Goal: Task Accomplishment & Management: Use online tool/utility

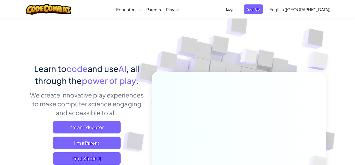
scroll to position [10, 0]
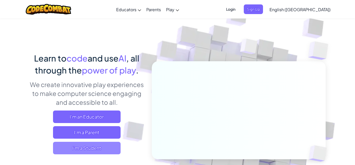
click at [84, 150] on span "I'm a Student" at bounding box center [87, 147] width 68 height 12
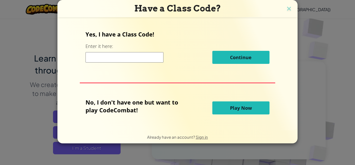
click at [92, 55] on input at bounding box center [125, 57] width 78 height 10
click at [183, 51] on div "Continue" at bounding box center [178, 57] width 184 height 13
click at [222, 114] on button "Play Now" at bounding box center [240, 107] width 57 height 13
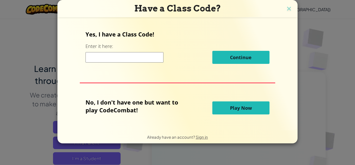
click at [225, 108] on button "Play Now" at bounding box center [240, 107] width 57 height 13
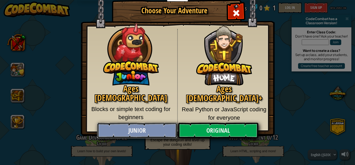
click at [169, 136] on link "Junior" at bounding box center [137, 130] width 80 height 16
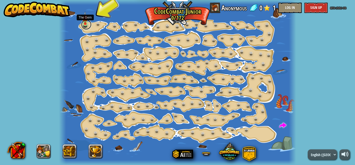
click at [87, 25] on link at bounding box center [86, 24] width 10 height 10
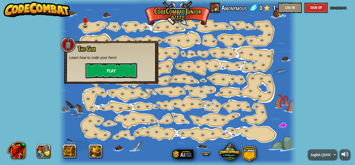
click at [94, 75] on button "Play" at bounding box center [111, 71] width 52 height 16
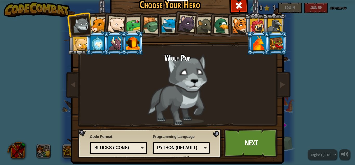
click at [96, 25] on div at bounding box center [99, 25] width 16 height 16
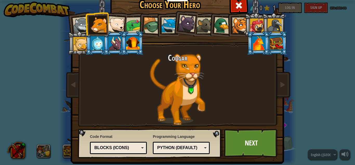
click at [116, 20] on div at bounding box center [116, 24] width 17 height 17
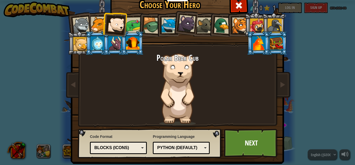
click at [132, 23] on div at bounding box center [134, 25] width 16 height 16
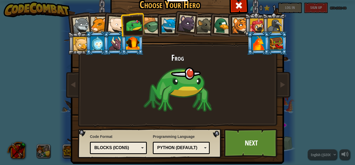
click at [151, 26] on div at bounding box center [151, 25] width 17 height 17
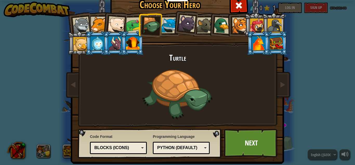
click at [165, 25] on div at bounding box center [169, 25] width 16 height 16
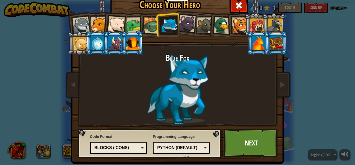
click at [193, 21] on div at bounding box center [186, 23] width 17 height 17
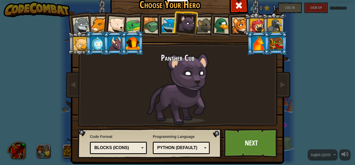
click at [203, 22] on div at bounding box center [205, 25] width 16 height 16
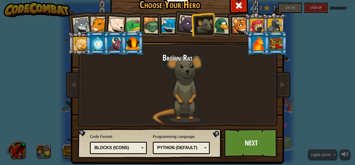
click at [224, 24] on div at bounding box center [222, 25] width 17 height 17
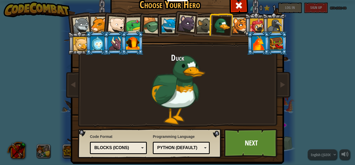
click at [237, 23] on div at bounding box center [240, 25] width 16 height 16
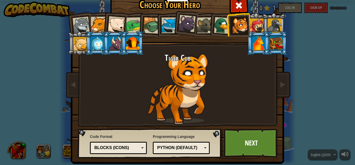
click at [243, 22] on div at bounding box center [240, 25] width 16 height 16
click at [252, 23] on div at bounding box center [257, 25] width 14 height 14
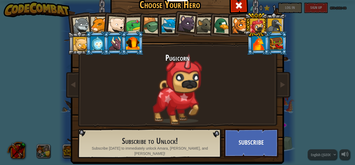
click at [270, 22] on div at bounding box center [275, 25] width 14 height 14
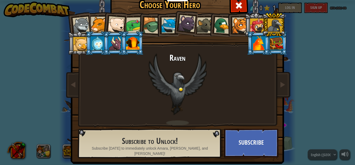
click at [82, 41] on div at bounding box center [80, 44] width 14 height 14
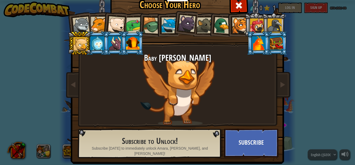
click at [97, 42] on div at bounding box center [98, 43] width 14 height 14
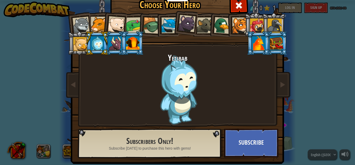
click at [113, 43] on div at bounding box center [115, 43] width 14 height 14
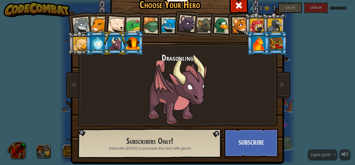
click at [126, 40] on div at bounding box center [133, 43] width 14 height 14
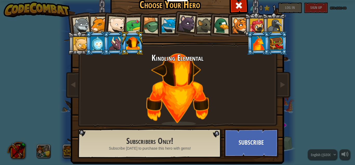
click at [83, 21] on div at bounding box center [81, 25] width 17 height 17
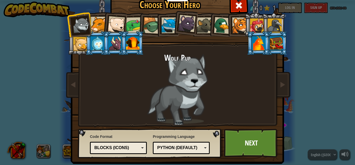
click at [81, 48] on div at bounding box center [80, 44] width 14 height 14
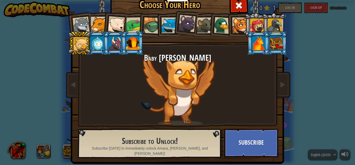
click at [170, 21] on div at bounding box center [169, 25] width 16 height 16
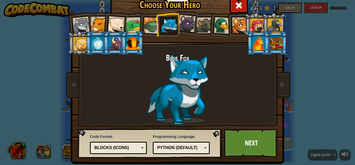
click at [185, 25] on div at bounding box center [186, 23] width 17 height 17
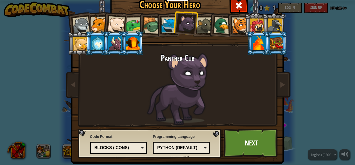
click at [101, 21] on div at bounding box center [99, 25] width 16 height 16
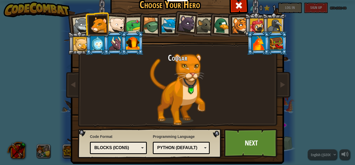
click at [114, 24] on div at bounding box center [116, 24] width 17 height 17
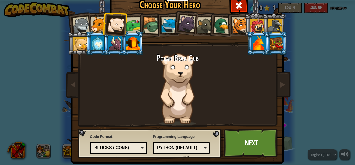
click at [183, 23] on div at bounding box center [186, 23] width 17 height 17
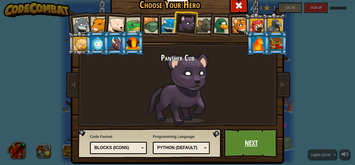
click at [252, 133] on link "Next" at bounding box center [251, 142] width 54 height 29
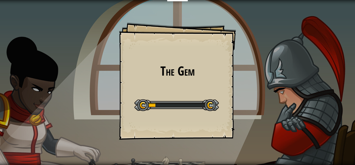
click at [252, 133] on div "The Gem Goals Start Level Error loading from server. Try refreshing the page. Y…" at bounding box center [177, 82] width 355 height 165
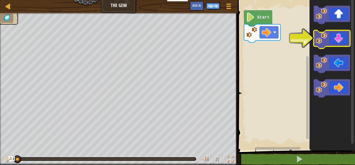
click at [328, 38] on icon "Blockly Workspace" at bounding box center [332, 39] width 36 height 18
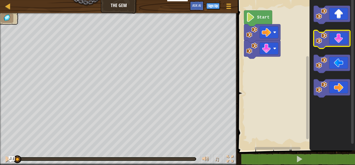
click at [328, 38] on icon "Blockly Workspace" at bounding box center [332, 39] width 36 height 18
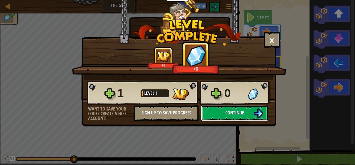
click at [214, 116] on button "Continue" at bounding box center [234, 113] width 67 height 16
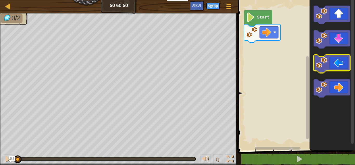
click at [344, 66] on icon "Blockly Workspace" at bounding box center [332, 64] width 36 height 18
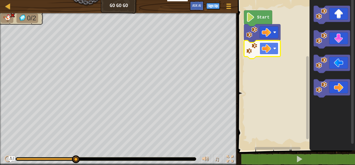
click at [270, 46] on image "Blockly Workspace" at bounding box center [266, 48] width 9 height 9
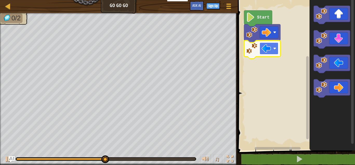
click at [263, 49] on image "Blockly Workspace" at bounding box center [266, 48] width 9 height 9
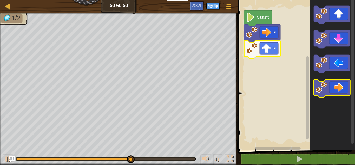
click at [317, 89] on image "Blockly Workspace" at bounding box center [321, 86] width 11 height 11
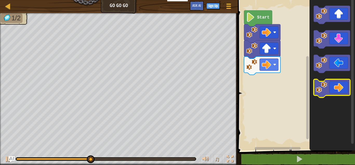
click at [317, 89] on image "Blockly Workspace" at bounding box center [321, 86] width 11 height 11
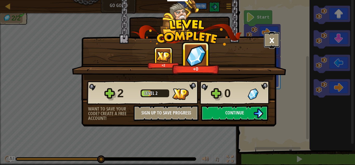
click at [274, 38] on button "×" at bounding box center [272, 40] width 16 height 16
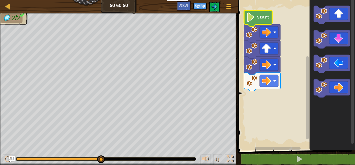
click at [252, 17] on image "Blockly Workspace" at bounding box center [250, 16] width 9 height 9
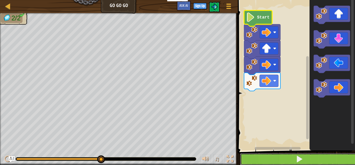
click at [288, 154] on button at bounding box center [299, 159] width 119 height 12
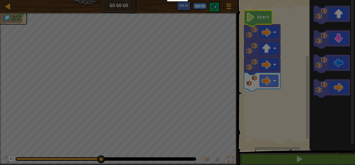
scroll to position [0, 0]
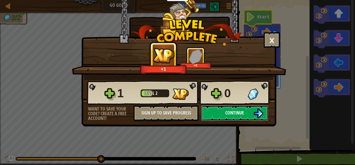
click at [259, 109] on img at bounding box center [258, 113] width 10 height 10
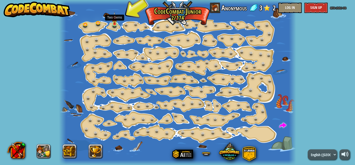
click at [114, 23] on img at bounding box center [114, 18] width 5 height 12
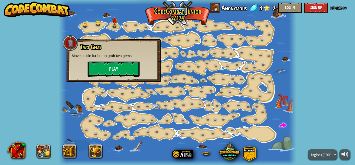
click at [114, 71] on button "Play" at bounding box center [114, 69] width 52 height 16
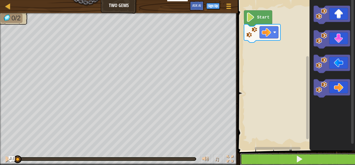
click at [304, 157] on button at bounding box center [299, 159] width 119 height 12
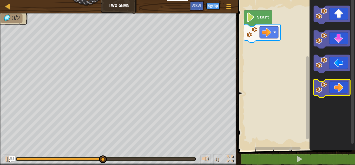
click at [331, 92] on icon "Blockly Workspace" at bounding box center [332, 88] width 36 height 18
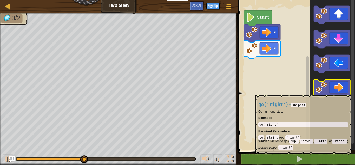
click at [332, 91] on icon "Blockly Workspace" at bounding box center [332, 88] width 36 height 18
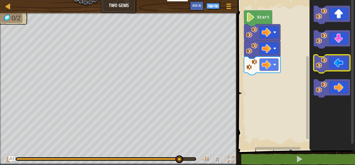
click at [338, 61] on icon "Blockly Workspace" at bounding box center [332, 64] width 36 height 18
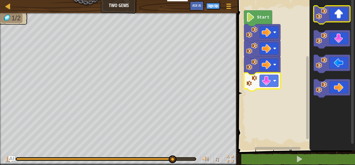
click at [347, 16] on icon "Blockly Workspace" at bounding box center [332, 15] width 36 height 18
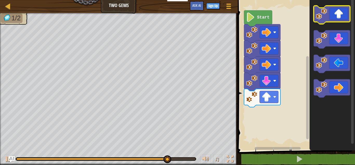
click at [335, 18] on icon "Blockly Workspace" at bounding box center [332, 15] width 36 height 18
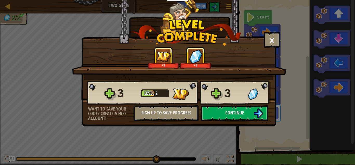
click at [240, 112] on span "Continue" at bounding box center [234, 112] width 19 height 6
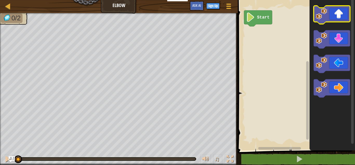
click at [340, 12] on icon "Blockly Workspace" at bounding box center [332, 15] width 36 height 18
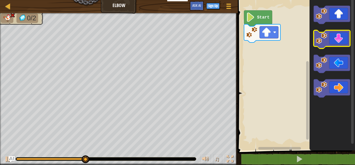
click at [337, 37] on icon "Blockly Workspace" at bounding box center [332, 39] width 36 height 18
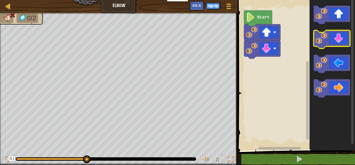
click at [337, 37] on icon "Blockly Workspace" at bounding box center [332, 39] width 36 height 18
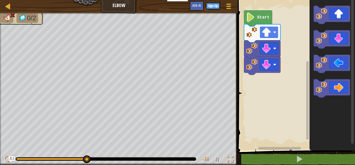
click at [273, 30] on rect "Blockly Workspace" at bounding box center [269, 32] width 19 height 12
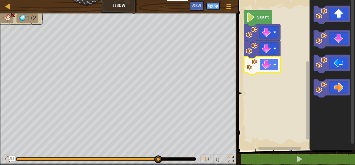
click at [269, 61] on image "Blockly Workspace" at bounding box center [266, 64] width 9 height 9
click at [265, 71] on icon "Blockly Workspace" at bounding box center [262, 65] width 36 height 18
click at [267, 57] on icon "Blockly Workspace" at bounding box center [262, 65] width 36 height 18
click at [259, 66] on icon "Blockly Workspace" at bounding box center [262, 65] width 36 height 18
click at [265, 67] on image "Blockly Workspace" at bounding box center [266, 64] width 9 height 9
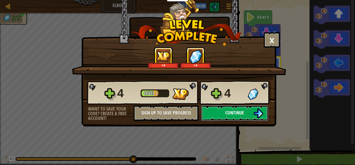
click at [257, 114] on img at bounding box center [258, 113] width 10 height 10
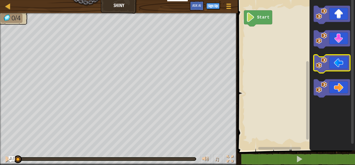
click at [326, 61] on image "Blockly Workspace" at bounding box center [321, 62] width 11 height 11
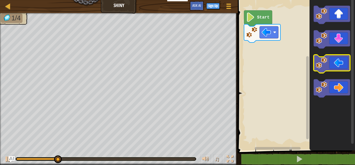
click at [326, 61] on image "Blockly Workspace" at bounding box center [321, 62] width 11 height 11
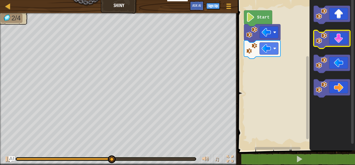
click at [333, 41] on icon "Blockly Workspace" at bounding box center [332, 39] width 36 height 18
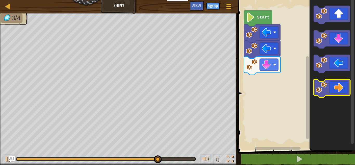
click at [333, 90] on icon "Blockly Workspace" at bounding box center [332, 88] width 36 height 18
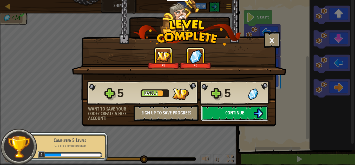
click at [251, 113] on button "Continue" at bounding box center [234, 113] width 67 height 16
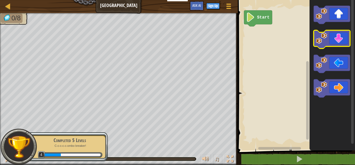
click at [342, 33] on icon "Blockly Workspace" at bounding box center [332, 39] width 36 height 18
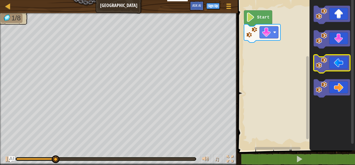
click at [333, 63] on icon "Blockly Workspace" at bounding box center [332, 64] width 36 height 18
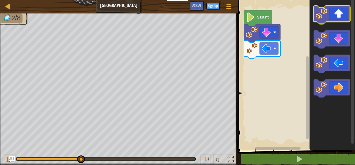
click at [334, 8] on icon "Blockly Workspace" at bounding box center [332, 15] width 36 height 18
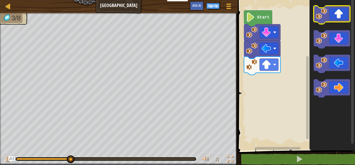
click at [334, 8] on icon "Blockly Workspace" at bounding box center [332, 15] width 36 height 18
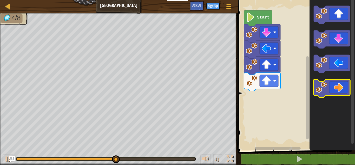
click at [336, 82] on icon "Blockly Workspace" at bounding box center [332, 88] width 36 height 18
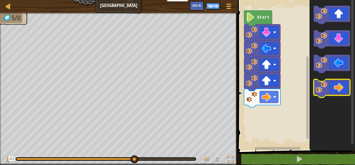
click at [321, 86] on image "Blockly Workspace" at bounding box center [321, 86] width 11 height 11
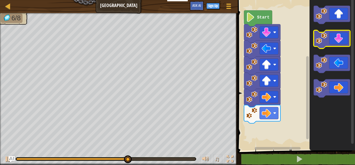
click at [336, 36] on icon "Blockly Workspace" at bounding box center [332, 39] width 36 height 18
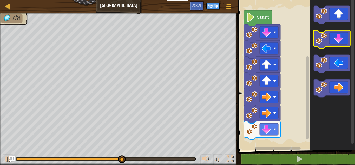
click at [337, 37] on icon "Blockly Workspace" at bounding box center [332, 39] width 36 height 18
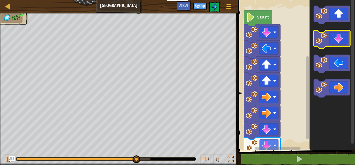
click at [337, 37] on icon "Blockly Workspace" at bounding box center [332, 39] width 36 height 18
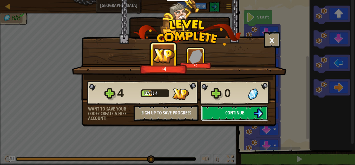
click at [257, 116] on img at bounding box center [258, 113] width 10 height 10
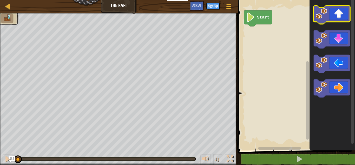
click at [342, 8] on icon "Blockly Workspace" at bounding box center [332, 15] width 36 height 18
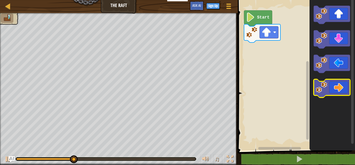
click at [335, 88] on icon "Blockly Workspace" at bounding box center [332, 88] width 36 height 18
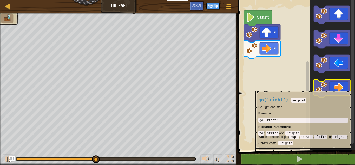
click at [334, 88] on icon "Blockly Workspace" at bounding box center [332, 88] width 36 height 18
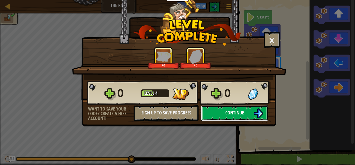
click at [263, 112] on img at bounding box center [258, 113] width 10 height 10
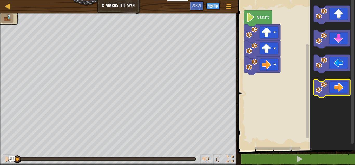
click at [322, 94] on icon "Blockly Workspace" at bounding box center [332, 88] width 36 height 18
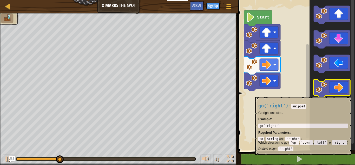
click at [322, 94] on icon "Blockly Workspace" at bounding box center [332, 88] width 36 height 18
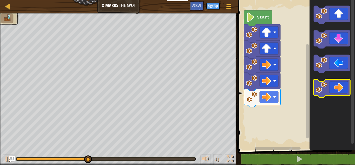
click at [322, 94] on icon "Blockly Workspace" at bounding box center [332, 88] width 36 height 18
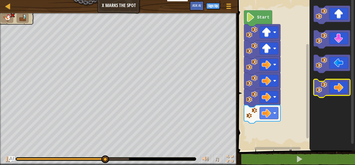
click at [331, 83] on icon "Blockly Workspace" at bounding box center [332, 88] width 36 height 18
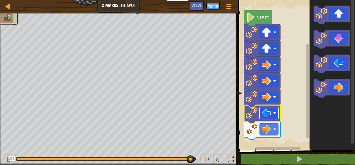
click at [268, 114] on image "Blockly Workspace" at bounding box center [266, 112] width 9 height 9
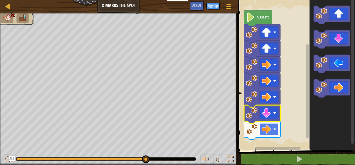
click at [262, 124] on rect "Blockly Workspace" at bounding box center [269, 129] width 19 height 12
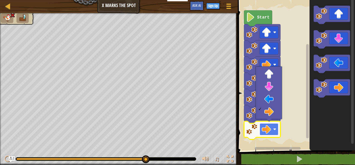
click at [262, 130] on image "Blockly Workspace" at bounding box center [266, 128] width 9 height 9
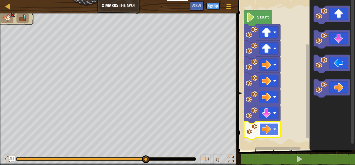
click at [270, 134] on rect "Blockly Workspace" at bounding box center [269, 129] width 19 height 12
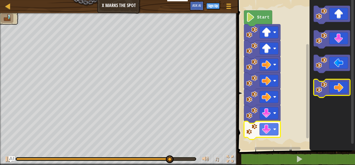
click at [324, 90] on image "Blockly Workspace" at bounding box center [321, 86] width 11 height 11
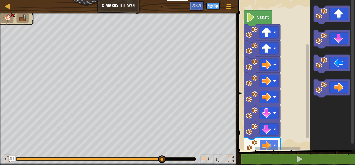
click at [263, 140] on rect "Blockly Workspace" at bounding box center [269, 145] width 19 height 12
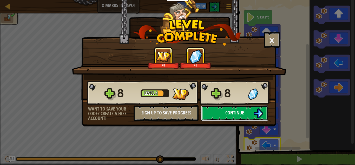
click at [254, 109] on img at bounding box center [258, 113] width 10 height 10
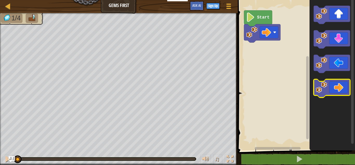
click at [321, 84] on image "Blockly Workspace" at bounding box center [321, 86] width 11 height 11
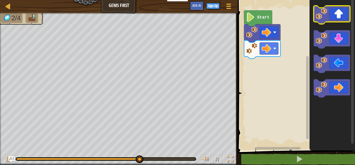
click at [328, 18] on icon "Blockly Workspace" at bounding box center [332, 15] width 36 height 18
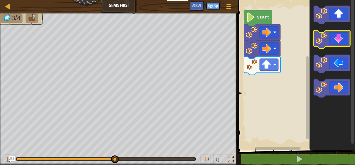
click at [336, 42] on icon "Blockly Workspace" at bounding box center [332, 39] width 36 height 18
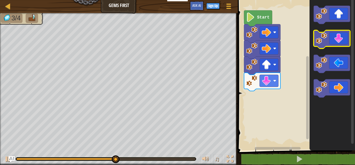
click at [335, 42] on icon "Blockly Workspace" at bounding box center [332, 39] width 36 height 18
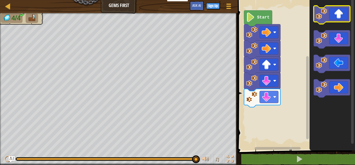
click at [342, 13] on icon "Blockly Workspace" at bounding box center [332, 15] width 36 height 18
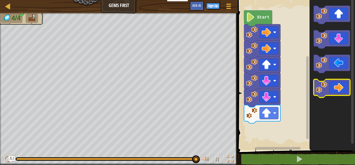
click at [343, 83] on icon "Blockly Workspace" at bounding box center [332, 88] width 36 height 18
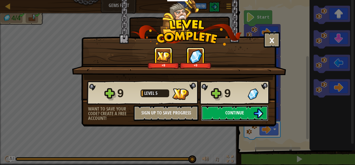
click at [267, 113] on button "Continue" at bounding box center [234, 113] width 67 height 16
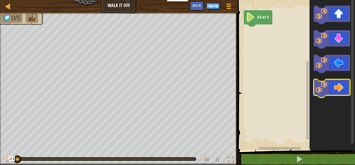
click at [341, 89] on icon "Blockly Workspace" at bounding box center [332, 88] width 36 height 18
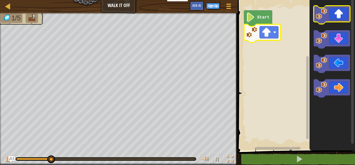
click at [335, 22] on rect "Blockly Workspace" at bounding box center [332, 15] width 36 height 18
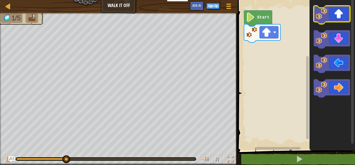
click at [335, 22] on rect "Blockly Workspace" at bounding box center [332, 15] width 36 height 18
click at [328, 15] on icon "Blockly Workspace" at bounding box center [332, 15] width 36 height 18
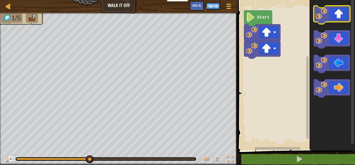
click at [328, 15] on icon "Blockly Workspace" at bounding box center [332, 15] width 36 height 18
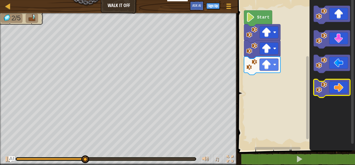
click at [342, 88] on icon "Blockly Workspace" at bounding box center [332, 88] width 36 height 18
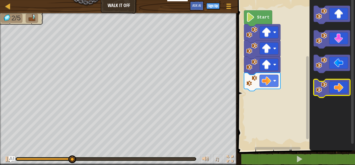
click at [341, 87] on icon "Blockly Workspace" at bounding box center [332, 88] width 36 height 18
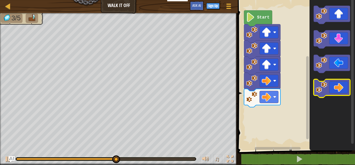
click at [347, 85] on icon "Blockly Workspace" at bounding box center [332, 88] width 36 height 18
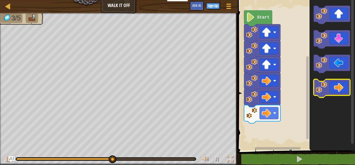
click at [347, 84] on icon "Blockly Workspace" at bounding box center [332, 88] width 36 height 18
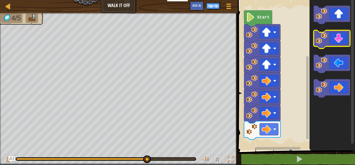
click at [332, 40] on icon "Blockly Workspace" at bounding box center [332, 39] width 36 height 18
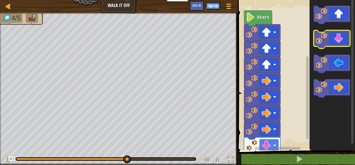
click at [332, 40] on icon "Blockly Workspace" at bounding box center [332, 39] width 36 height 18
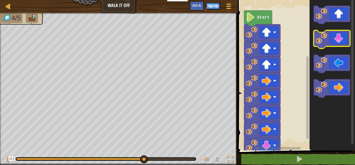
click at [332, 40] on icon "Blockly Workspace" at bounding box center [332, 39] width 36 height 18
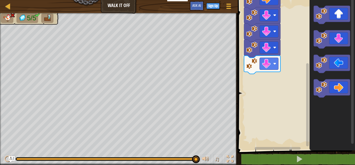
click at [314, 122] on div "Start" at bounding box center [295, 73] width 119 height 153
click at [260, 62] on rect "Blockly Workspace" at bounding box center [269, 64] width 19 height 12
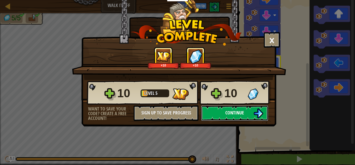
click at [259, 112] on img at bounding box center [258, 113] width 10 height 10
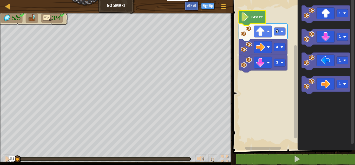
click at [253, 16] on text "Start" at bounding box center [257, 17] width 12 height 5
click at [242, 16] on image "Blockly Workspace" at bounding box center [245, 16] width 9 height 9
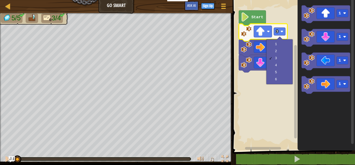
click at [268, 102] on rect "Blockly Workspace" at bounding box center [293, 73] width 124 height 153
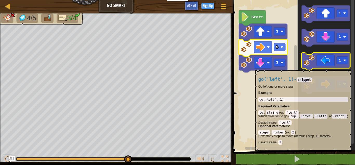
click at [307, 67] on icon "Blockly Workspace" at bounding box center [326, 61] width 49 height 17
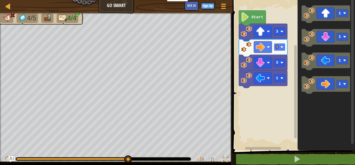
click at [279, 50] on rect "Blockly Workspace" at bounding box center [279, 47] width 11 height 8
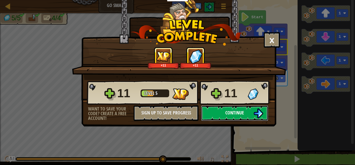
click at [220, 115] on button "Continue" at bounding box center [234, 113] width 67 height 16
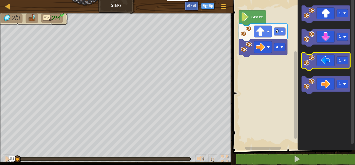
click at [317, 67] on icon "Blockly Workspace" at bounding box center [326, 61] width 49 height 17
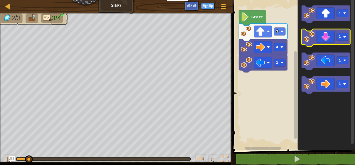
click at [328, 41] on icon "Blockly Workspace" at bounding box center [326, 37] width 49 height 17
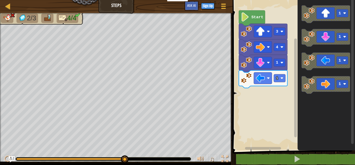
click at [254, 82] on div "1 1 4 3 Start 1 1 1 1" at bounding box center [293, 73] width 124 height 153
click at [276, 110] on div "1 1 4 3 Start 1 1 1 1" at bounding box center [293, 73] width 124 height 153
click at [323, 41] on icon "Blockly Workspace" at bounding box center [326, 37] width 49 height 17
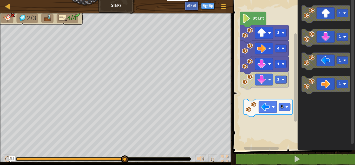
click at [249, 97] on rect "Blockly Workspace" at bounding box center [293, 73] width 124 height 153
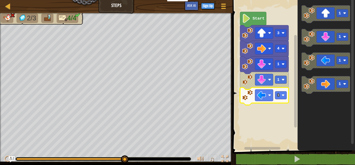
click at [246, 24] on icon "Blockly Workspace" at bounding box center [253, 19] width 26 height 15
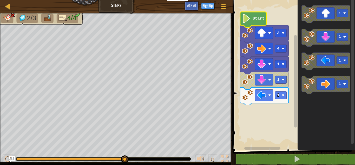
click at [246, 24] on icon "Blockly Workspace" at bounding box center [253, 19] width 26 height 15
click at [254, 19] on text "Start" at bounding box center [259, 18] width 12 height 5
click at [253, 22] on icon "Blockly Workspace" at bounding box center [253, 19] width 26 height 15
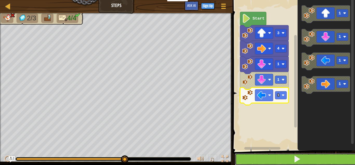
click at [282, 156] on button at bounding box center [297, 159] width 124 height 12
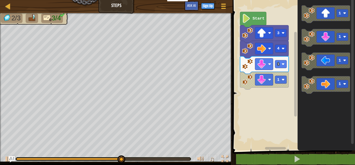
click at [321, 27] on icon "Blockly Workspace" at bounding box center [326, 73] width 57 height 153
click at [323, 31] on icon "Blockly Workspace" at bounding box center [326, 37] width 49 height 17
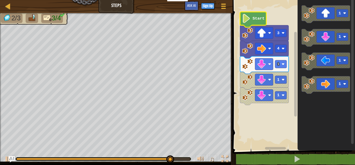
click at [262, 18] on text "Start" at bounding box center [259, 18] width 12 height 5
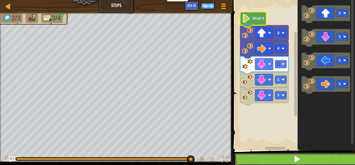
click at [271, 156] on button at bounding box center [297, 159] width 124 height 12
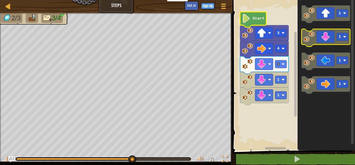
click at [320, 44] on icon "Blockly Workspace" at bounding box center [326, 37] width 49 height 17
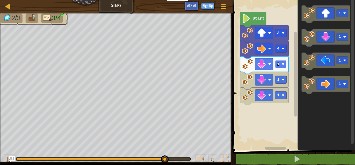
click at [280, 66] on rect "Blockly Workspace" at bounding box center [280, 64] width 11 height 8
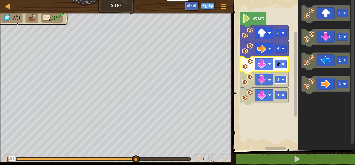
click at [285, 80] on rect "Blockly Workspace" at bounding box center [280, 80] width 11 height 8
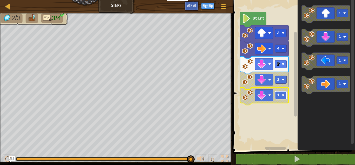
click at [279, 96] on text "1" at bounding box center [278, 95] width 2 height 5
click at [254, 15] on icon "Blockly Workspace" at bounding box center [253, 19] width 26 height 15
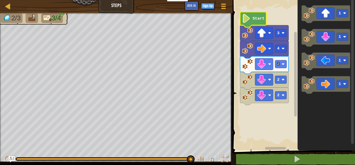
click at [248, 15] on image "Blockly Workspace" at bounding box center [246, 18] width 9 height 9
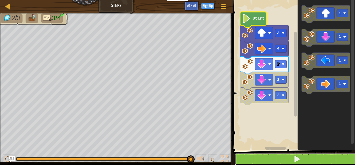
click at [245, 154] on button at bounding box center [297, 159] width 124 height 12
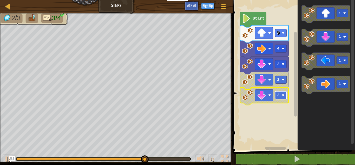
click at [283, 93] on rect "Blockly Workspace" at bounding box center [280, 95] width 11 height 8
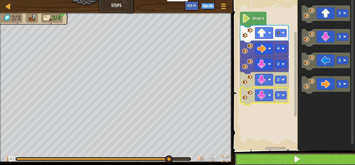
click at [275, 158] on button at bounding box center [297, 159] width 124 height 12
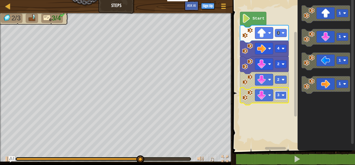
click at [281, 94] on rect "Blockly Workspace" at bounding box center [280, 95] width 11 height 8
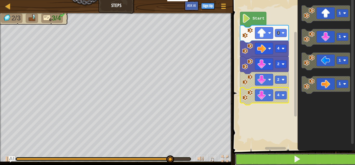
click at [276, 155] on button at bounding box center [297, 159] width 124 height 12
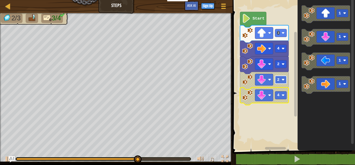
click at [283, 82] on rect "Blockly Workspace" at bounding box center [280, 80] width 11 height 8
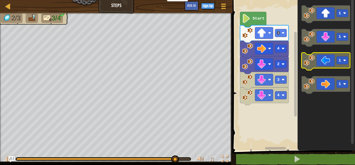
click at [316, 67] on icon "Blockly Workspace" at bounding box center [326, 61] width 49 height 17
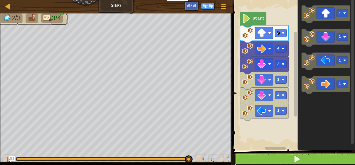
click at [302, 157] on button at bounding box center [297, 159] width 124 height 12
click at [297, 155] on span at bounding box center [297, 158] width 7 height 7
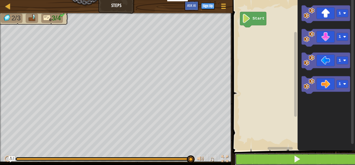
click at [240, 154] on button at bounding box center [297, 159] width 124 height 12
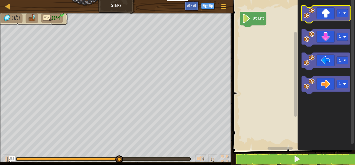
click at [302, 13] on icon "Blockly Workspace" at bounding box center [326, 13] width 49 height 17
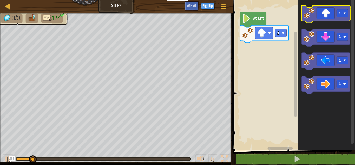
click at [302, 13] on icon "Blockly Workspace" at bounding box center [326, 13] width 49 height 17
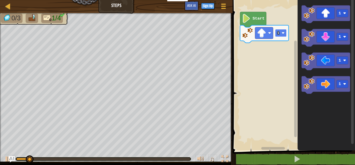
click at [282, 32] on image "Blockly Workspace" at bounding box center [283, 32] width 3 height 3
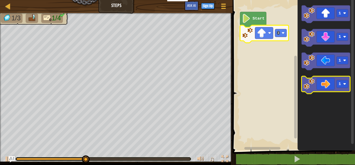
click at [323, 81] on icon "Blockly Workspace" at bounding box center [326, 84] width 49 height 17
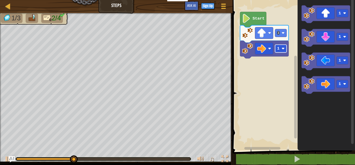
click at [282, 48] on image "Blockly Workspace" at bounding box center [283, 48] width 3 height 3
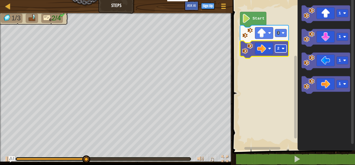
click at [281, 51] on rect "Blockly Workspace" at bounding box center [280, 48] width 11 height 8
click at [277, 49] on rect "Blockly Workspace" at bounding box center [280, 48] width 11 height 8
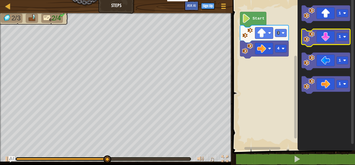
click at [325, 40] on icon "Blockly Workspace" at bounding box center [326, 37] width 49 height 17
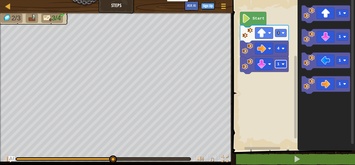
click at [280, 64] on rect "Blockly Workspace" at bounding box center [280, 64] width 11 height 8
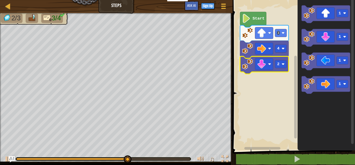
click at [277, 69] on icon "Blockly Workspace" at bounding box center [264, 64] width 49 height 17
click at [279, 66] on text "2" at bounding box center [278, 64] width 2 height 5
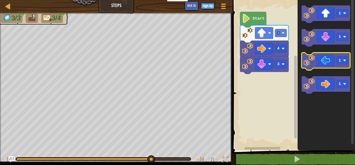
click at [318, 61] on icon "Blockly Workspace" at bounding box center [326, 61] width 49 height 17
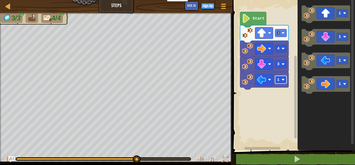
click at [278, 78] on text "1" at bounding box center [278, 79] width 2 height 5
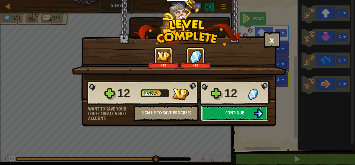
click at [252, 109] on button "Continue" at bounding box center [234, 113] width 67 height 16
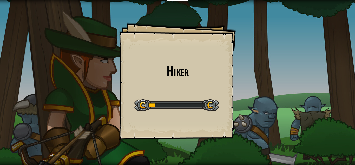
click at [3, 70] on div "Hiker Goals Start Level Error loading from server. Try refreshing the page. You…" at bounding box center [177, 82] width 355 height 165
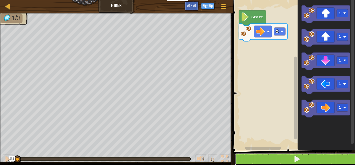
click at [242, 154] on button at bounding box center [297, 159] width 124 height 12
click at [241, 153] on button at bounding box center [297, 159] width 124 height 12
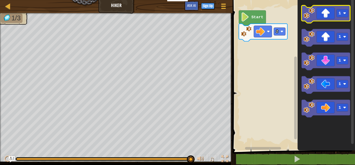
click at [322, 8] on icon "Blockly Workspace" at bounding box center [326, 13] width 49 height 17
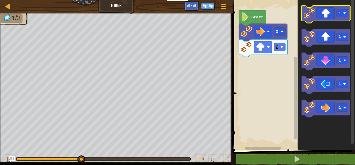
click at [322, 9] on icon "Blockly Workspace" at bounding box center [326, 13] width 49 height 17
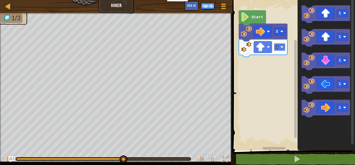
click at [283, 48] on rect "Blockly Workspace" at bounding box center [279, 47] width 11 height 8
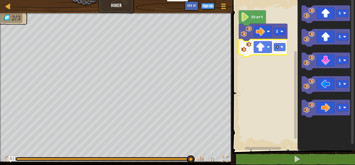
click at [314, 99] on icon "Blockly Workspace" at bounding box center [326, 73] width 57 height 153
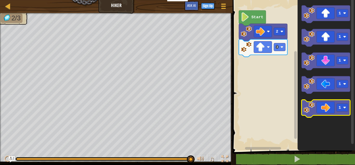
click at [314, 101] on icon "Blockly Workspace" at bounding box center [326, 108] width 49 height 17
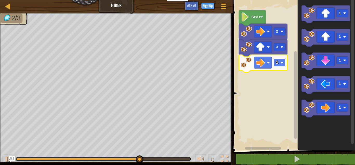
click at [279, 61] on rect "Blockly Workspace" at bounding box center [279, 62] width 11 height 8
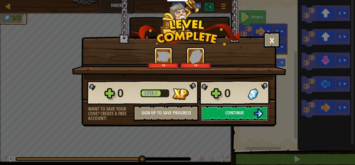
click at [240, 107] on button "Continue" at bounding box center [234, 113] width 67 height 16
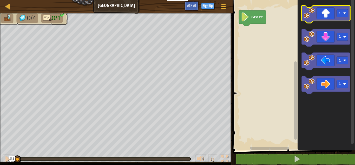
click at [320, 22] on rect "Blockly Workspace" at bounding box center [326, 13] width 49 height 17
click at [320, 16] on icon "Blockly Workspace" at bounding box center [326, 13] width 49 height 17
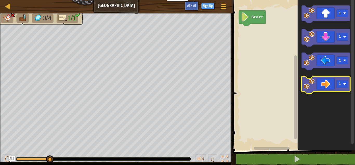
click at [320, 80] on icon "Blockly Workspace" at bounding box center [326, 84] width 49 height 17
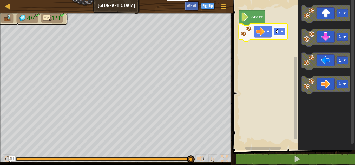
click at [280, 33] on rect "Blockly Workspace" at bounding box center [279, 32] width 11 height 8
click at [279, 30] on rect "Blockly Workspace" at bounding box center [279, 32] width 11 height 8
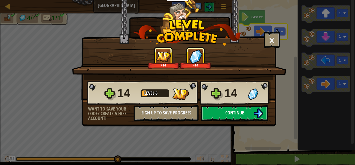
click at [243, 116] on button "Continue" at bounding box center [234, 113] width 67 height 16
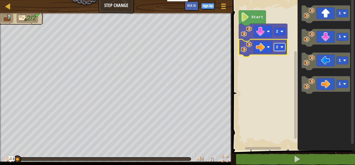
click at [280, 49] on rect "Blockly Workspace" at bounding box center [279, 47] width 11 height 8
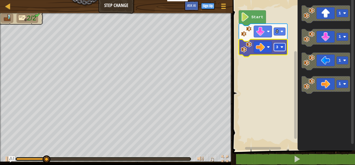
click at [280, 45] on rect "Blockly Workspace" at bounding box center [279, 47] width 11 height 8
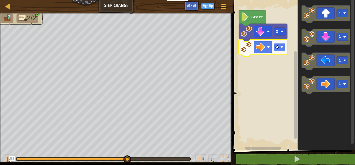
click at [277, 47] on text "4" at bounding box center [277, 47] width 2 height 5
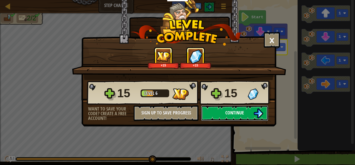
click at [250, 110] on button "Continue" at bounding box center [234, 113] width 67 height 16
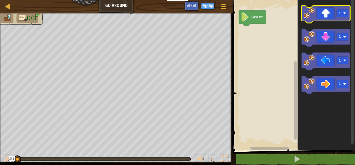
click at [337, 18] on icon "Blockly Workspace" at bounding box center [326, 13] width 49 height 17
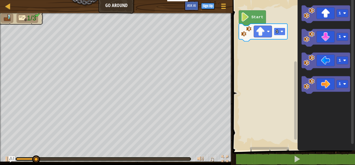
click at [281, 32] on image "Blockly Workspace" at bounding box center [282, 31] width 3 height 3
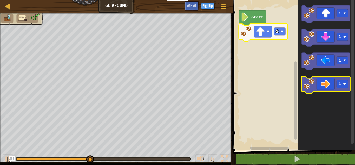
click at [330, 80] on icon "Blockly Workspace" at bounding box center [326, 84] width 49 height 17
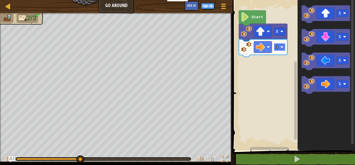
click at [281, 45] on rect "Blockly Workspace" at bounding box center [279, 47] width 11 height 8
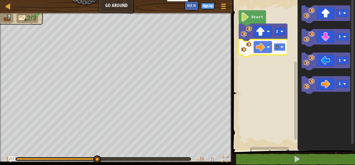
click at [280, 50] on rect "Blockly Workspace" at bounding box center [279, 47] width 11 height 8
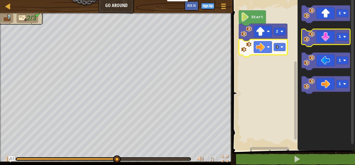
click at [318, 43] on icon "Blockly Workspace" at bounding box center [326, 37] width 49 height 17
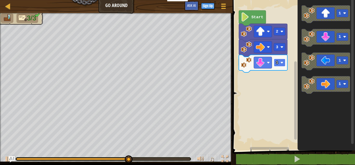
click at [279, 62] on rect "Blockly Workspace" at bounding box center [279, 62] width 11 height 8
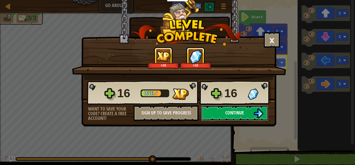
click at [228, 107] on button "Continue" at bounding box center [234, 113] width 67 height 16
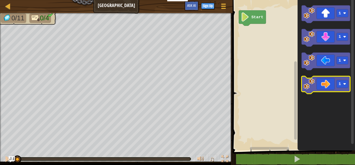
click at [327, 81] on icon "Blockly Workspace" at bounding box center [326, 84] width 49 height 17
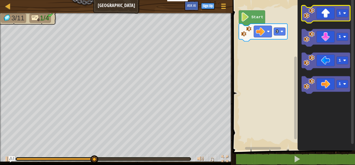
click at [326, 16] on icon "Blockly Workspace" at bounding box center [326, 13] width 49 height 17
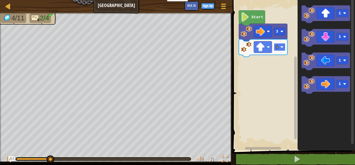
click at [276, 48] on text "1" at bounding box center [277, 47] width 2 height 5
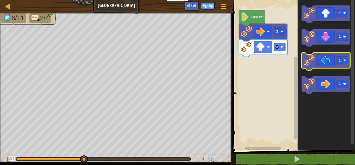
click at [320, 66] on icon "Blockly Workspace" at bounding box center [326, 61] width 49 height 17
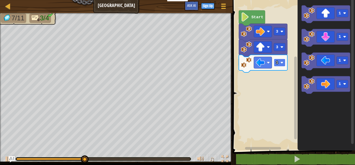
click at [281, 63] on image "Blockly Workspace" at bounding box center [282, 62] width 3 height 3
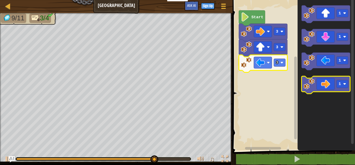
click at [326, 81] on icon "Blockly Workspace" at bounding box center [326, 84] width 49 height 17
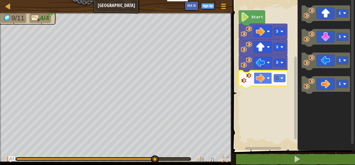
click at [264, 79] on image "Blockly Workspace" at bounding box center [260, 78] width 9 height 9
click at [283, 75] on rect "Blockly Workspace" at bounding box center [279, 78] width 11 height 8
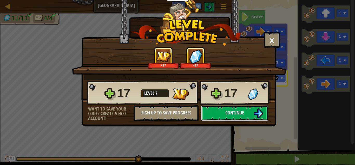
click at [260, 116] on img at bounding box center [258, 113] width 10 height 10
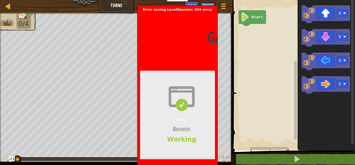
click at [140, 122] on div "You Browser Working" at bounding box center [181, 114] width 83 height 88
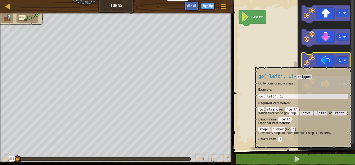
click at [306, 64] on image "Blockly Workspace" at bounding box center [309, 60] width 11 height 11
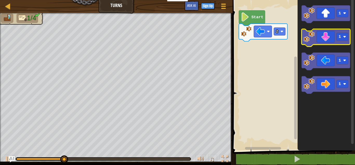
click at [331, 36] on icon "Blockly Workspace" at bounding box center [326, 37] width 49 height 17
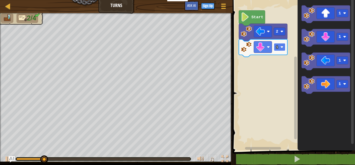
click at [284, 44] on rect "Blockly Workspace" at bounding box center [279, 47] width 11 height 8
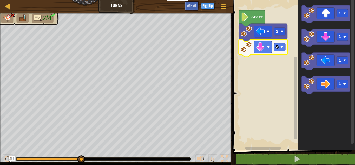
click at [279, 53] on icon "Blockly Workspace" at bounding box center [263, 47] width 49 height 17
click at [278, 47] on rect "Blockly Workspace" at bounding box center [279, 47] width 11 height 8
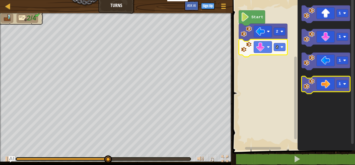
click at [315, 89] on icon "Blockly Workspace" at bounding box center [326, 84] width 49 height 17
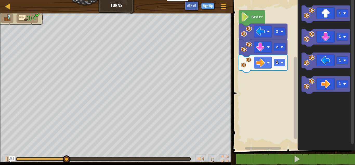
click at [279, 64] on rect "Blockly Workspace" at bounding box center [279, 62] width 11 height 8
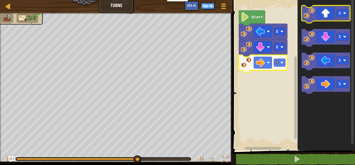
click at [325, 22] on rect "Blockly Workspace" at bounding box center [326, 13] width 49 height 17
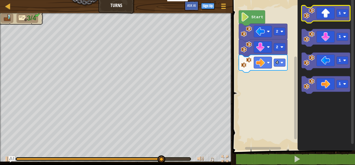
click at [316, 21] on rect "Blockly Workspace" at bounding box center [326, 13] width 49 height 17
click at [307, 10] on image "Blockly Workspace" at bounding box center [309, 13] width 11 height 11
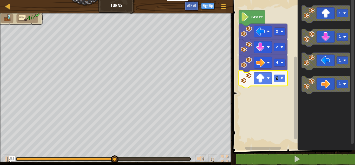
click at [280, 77] on rect "Blockly Workspace" at bounding box center [279, 78] width 11 height 8
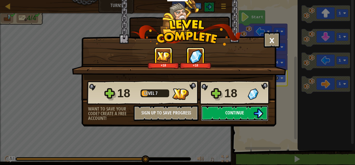
click at [257, 113] on img at bounding box center [258, 113] width 10 height 10
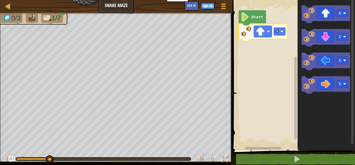
click at [281, 36] on icon "Blockly Workspace" at bounding box center [263, 32] width 49 height 17
click at [277, 31] on text "4" at bounding box center [277, 31] width 2 height 5
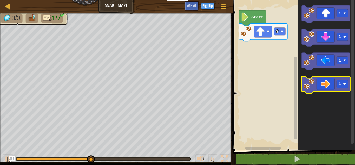
click at [327, 83] on icon "Blockly Workspace" at bounding box center [326, 84] width 49 height 17
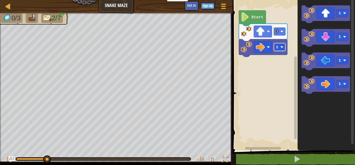
click at [282, 46] on image "Blockly Workspace" at bounding box center [282, 46] width 3 height 3
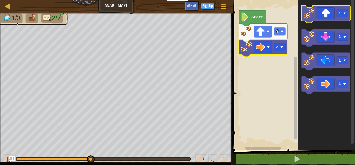
click at [331, 9] on icon "Blockly Workspace" at bounding box center [326, 13] width 49 height 17
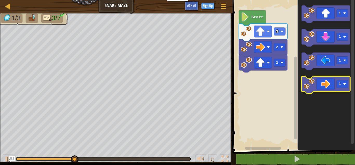
click at [334, 87] on icon "Blockly Workspace" at bounding box center [326, 84] width 49 height 17
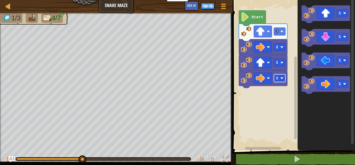
click at [283, 77] on image "Blockly Workspace" at bounding box center [282, 77] width 3 height 3
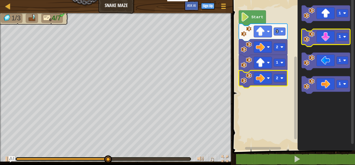
click at [324, 37] on icon "Blockly Workspace" at bounding box center [326, 37] width 49 height 17
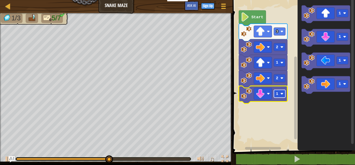
click at [279, 94] on rect "Blockly Workspace" at bounding box center [279, 94] width 11 height 8
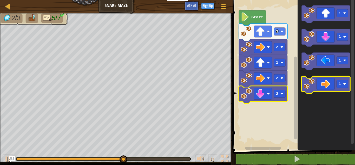
click at [334, 78] on icon "Blockly Workspace" at bounding box center [326, 84] width 49 height 17
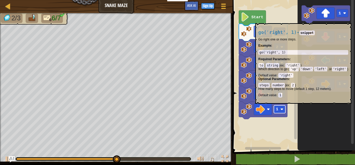
click at [278, 109] on text "1" at bounding box center [277, 109] width 2 height 5
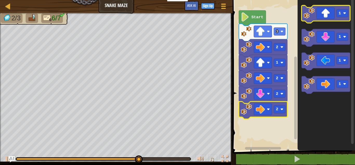
click at [327, 19] on icon "Blockly Workspace" at bounding box center [326, 13] width 49 height 17
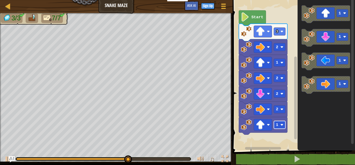
click at [278, 122] on rect "Blockly Workspace" at bounding box center [279, 125] width 11 height 8
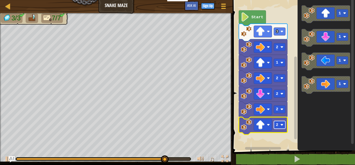
click at [277, 123] on text "2" at bounding box center [277, 124] width 2 height 5
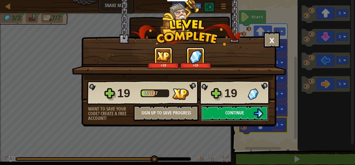
click at [242, 111] on span "Continue" at bounding box center [234, 112] width 19 height 6
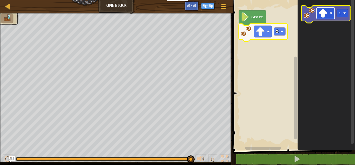
click at [326, 15] on image "Blockly Workspace" at bounding box center [323, 13] width 9 height 9
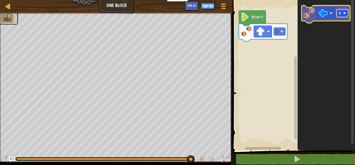
click at [339, 11] on text "1" at bounding box center [340, 13] width 2 height 5
click at [318, 12] on rect "Blockly Workspace" at bounding box center [326, 13] width 18 height 11
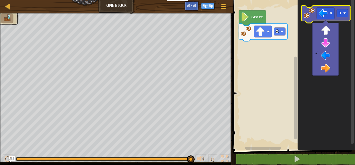
click at [308, 17] on image "Blockly Workspace" at bounding box center [309, 13] width 11 height 11
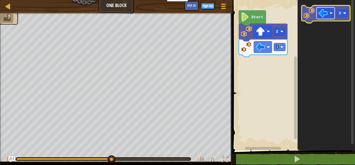
click at [321, 14] on image "Blockly Workspace" at bounding box center [323, 13] width 9 height 9
click at [335, 12] on icon "Blockly Workspace" at bounding box center [326, 13] width 49 height 17
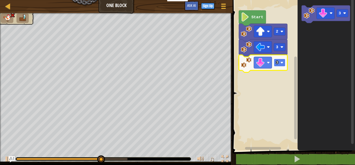
click at [279, 62] on rect "Blockly Workspace" at bounding box center [279, 62] width 11 height 8
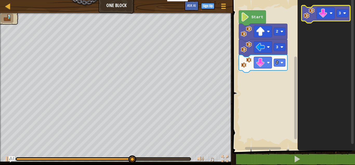
click at [322, 22] on rect "Blockly Workspace" at bounding box center [326, 13] width 49 height 17
click at [319, 17] on image "Blockly Workspace" at bounding box center [323, 13] width 9 height 9
click at [344, 11] on rect "Blockly Workspace" at bounding box center [342, 13] width 11 height 8
click at [319, 19] on icon "Blockly Workspace" at bounding box center [326, 13] width 49 height 17
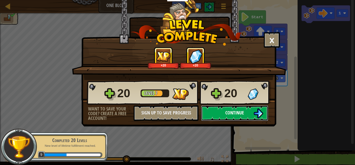
click at [237, 118] on button "Continue" at bounding box center [234, 113] width 67 height 16
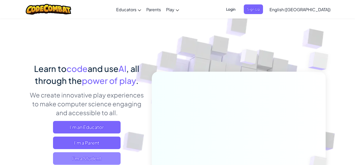
click at [91, 155] on span "I'm a Student" at bounding box center [87, 158] width 68 height 12
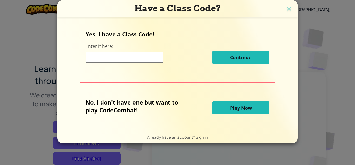
click at [242, 109] on span "Play Now" at bounding box center [241, 108] width 22 height 6
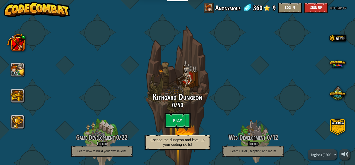
click at [186, 112] on div "Kithgard Dungeon 0 / 50 Play Escape the dungeon and level up your coding skills!" at bounding box center [177, 122] width 82 height 60
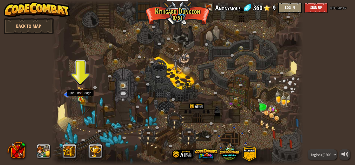
click at [82, 99] on img at bounding box center [80, 92] width 6 height 13
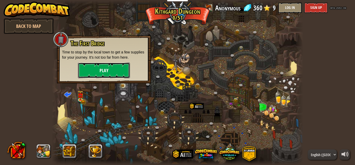
click at [120, 66] on button "Play" at bounding box center [104, 70] width 52 height 16
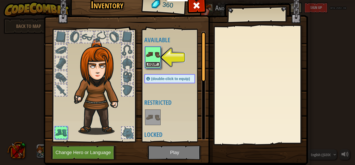
click at [157, 63] on button "Equip" at bounding box center [153, 64] width 15 height 5
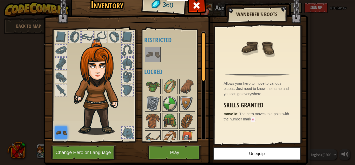
click at [60, 87] on div at bounding box center [60, 89] width 11 height 11
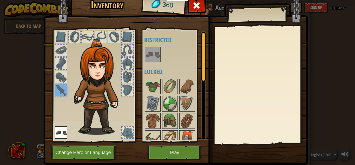
click at [61, 77] on div at bounding box center [60, 76] width 11 height 11
click at [62, 65] on div at bounding box center [60, 63] width 11 height 11
click at [63, 51] on div at bounding box center [60, 49] width 11 height 11
click at [62, 39] on div at bounding box center [60, 36] width 11 height 11
click at [70, 36] on div at bounding box center [74, 36] width 11 height 11
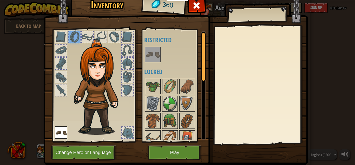
click at [125, 132] on div at bounding box center [127, 132] width 11 height 11
click at [124, 131] on div at bounding box center [127, 132] width 11 height 11
click at [80, 35] on div at bounding box center [74, 37] width 12 height 12
click at [87, 36] on div at bounding box center [87, 36] width 11 height 11
click at [97, 36] on div at bounding box center [100, 36] width 11 height 11
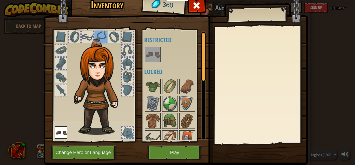
click at [114, 38] on div at bounding box center [113, 36] width 11 height 11
click at [124, 37] on div at bounding box center [127, 36] width 11 height 11
click at [129, 47] on div at bounding box center [127, 49] width 11 height 11
click at [128, 58] on div at bounding box center [127, 63] width 12 height 12
click at [152, 83] on img at bounding box center [153, 86] width 15 height 15
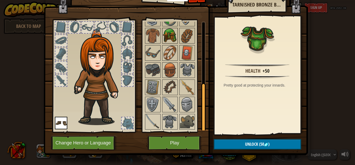
scroll to position [10, 0]
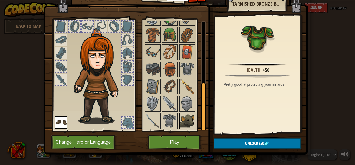
click at [186, 125] on img at bounding box center [187, 120] width 15 height 15
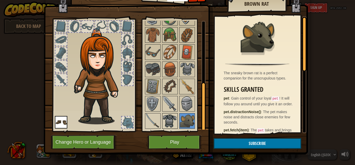
click at [175, 122] on img at bounding box center [170, 120] width 15 height 15
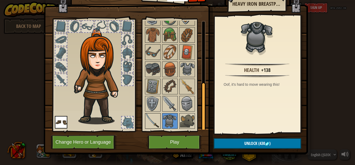
click at [147, 123] on img at bounding box center [153, 120] width 15 height 15
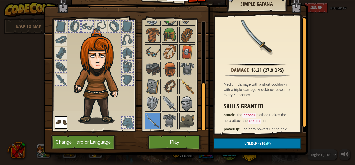
click at [184, 106] on img at bounding box center [187, 103] width 15 height 15
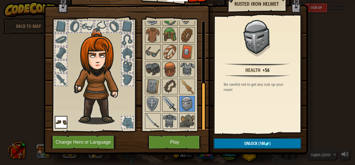
click at [172, 105] on img at bounding box center [170, 103] width 15 height 15
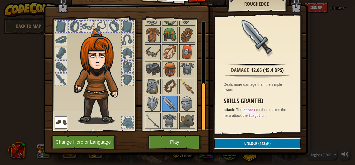
click at [261, 147] on button "Unlock (142 )" at bounding box center [258, 143] width 88 height 11
click at [261, 147] on button "Confirm" at bounding box center [258, 143] width 88 height 11
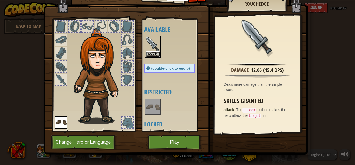
click at [149, 55] on button "Equip" at bounding box center [153, 53] width 15 height 5
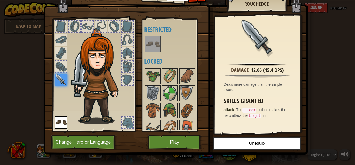
click at [57, 66] on div at bounding box center [60, 66] width 11 height 11
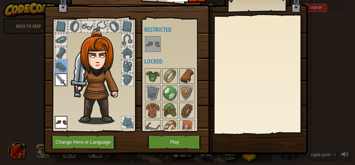
click at [186, 80] on img at bounding box center [187, 76] width 15 height 15
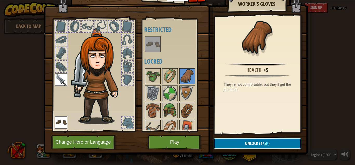
click at [237, 145] on button "Unlock (47 )" at bounding box center [258, 143] width 88 height 11
click at [239, 144] on button "Confirm" at bounding box center [258, 143] width 88 height 11
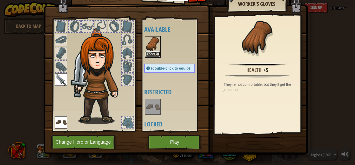
click at [148, 54] on button "Equip" at bounding box center [153, 53] width 15 height 5
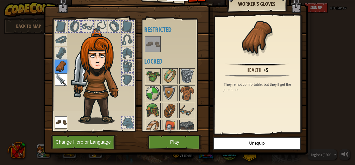
click at [66, 53] on div at bounding box center [60, 52] width 11 height 11
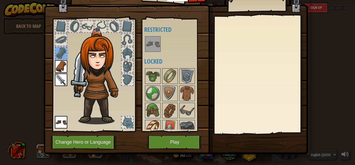
click at [154, 120] on div at bounding box center [153, 128] width 16 height 16
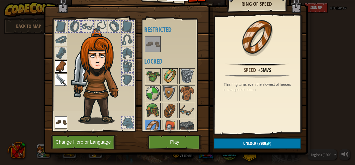
click at [170, 77] on img at bounding box center [170, 76] width 15 height 15
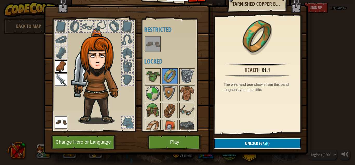
click at [253, 143] on span "Unlock" at bounding box center [251, 143] width 13 height 6
click at [253, 143] on button "Confirm" at bounding box center [258, 143] width 88 height 11
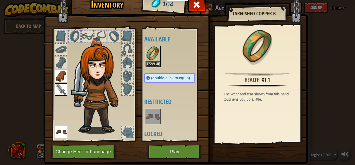
scroll to position [0, 0]
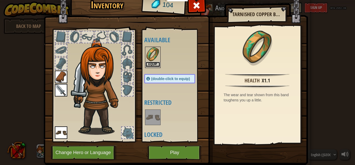
click at [156, 64] on button "Equip" at bounding box center [153, 64] width 15 height 5
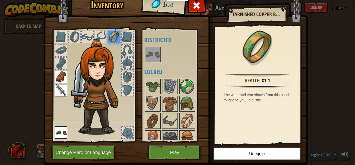
click at [62, 63] on div at bounding box center [60, 63] width 11 height 11
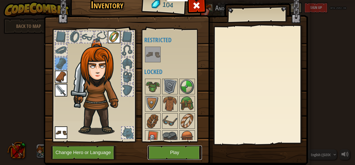
click at [175, 156] on button "Play" at bounding box center [175, 152] width 54 height 14
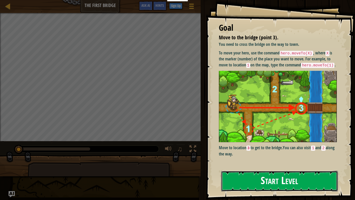
click at [273, 164] on button "Start Level" at bounding box center [279, 181] width 117 height 21
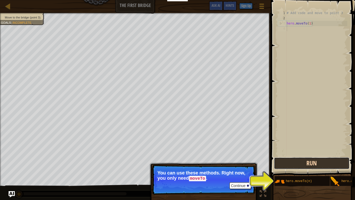
click at [305, 164] on button "Run" at bounding box center [312, 163] width 76 height 12
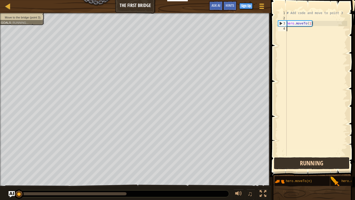
scroll to position [2, 0]
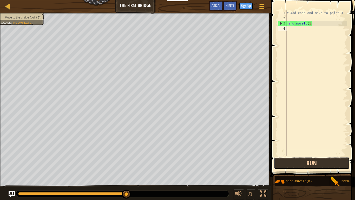
click at [311, 163] on button "Run" at bounding box center [312, 163] width 76 height 12
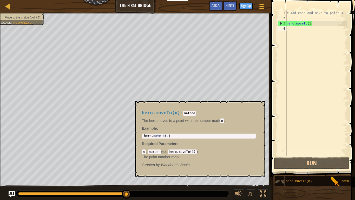
click at [309, 164] on div "hero.moveTo(n)" at bounding box center [306, 181] width 42 height 10
click at [310, 144] on div "# Add code and move to point 3 hero . moveTo ( 1 )" at bounding box center [317, 88] width 62 height 156
click at [257, 103] on div "hero.moveTo(n) - method The hero moves to a point with the number mark n . Exam…" at bounding box center [200, 138] width 130 height 75
click at [262, 108] on div "hero.moveTo(n) - method The hero moves to a point with the number mark n . Exam…" at bounding box center [200, 138] width 130 height 75
click at [260, 107] on button "×" at bounding box center [259, 106] width 4 height 7
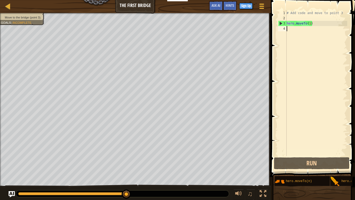
click at [283, 30] on div "4" at bounding box center [282, 28] width 9 height 5
